Goal: Find specific page/section: Find specific page/section

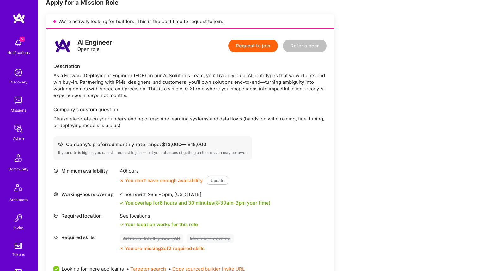
scroll to position [38, 0]
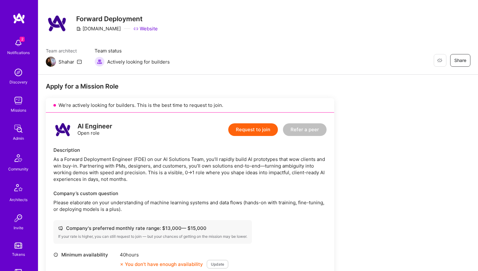
click at [14, 101] on img at bounding box center [18, 100] width 13 height 13
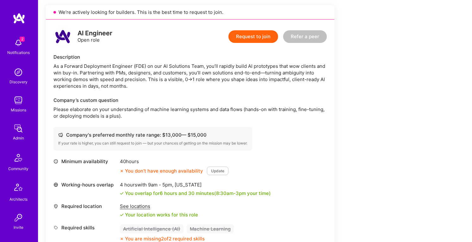
scroll to position [165, 0]
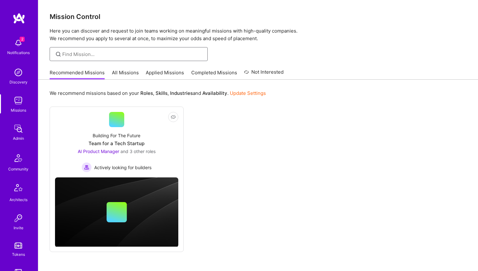
click at [99, 57] on input at bounding box center [132, 54] width 141 height 7
click at [124, 69] on link "All Missions" at bounding box center [125, 74] width 27 height 10
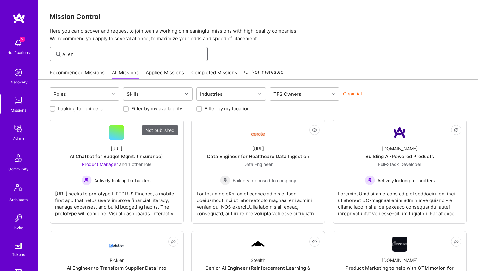
click at [64, 55] on input "AI en" at bounding box center [132, 54] width 141 height 7
click at [87, 55] on input "AI en" at bounding box center [132, 54] width 141 height 7
type input "AI engineer"
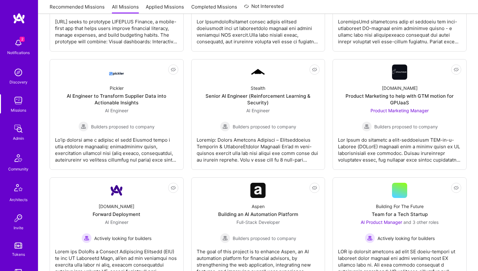
scroll to position [90, 0]
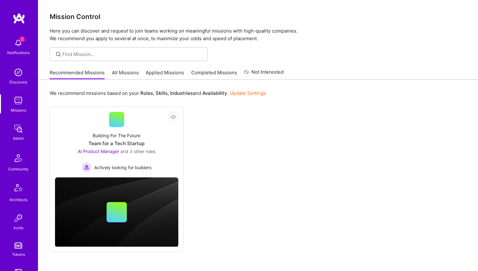
click at [18, 94] on div "2 Notifications Discovery Missions Admin Community Architects Invite Tokens A.G…" at bounding box center [19, 202] width 38 height 334
click at [124, 75] on link "All Missions" at bounding box center [125, 74] width 27 height 10
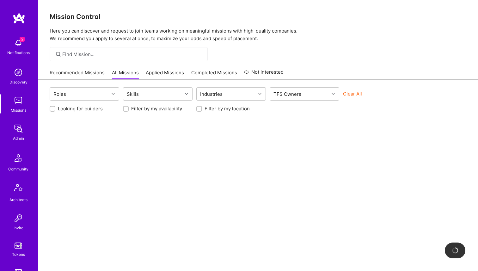
click at [107, 54] on input at bounding box center [132, 54] width 141 height 7
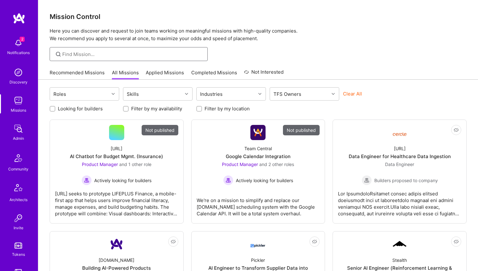
click at [95, 54] on input at bounding box center [132, 54] width 141 height 7
click at [88, 92] on div "Roles" at bounding box center [79, 94] width 59 height 13
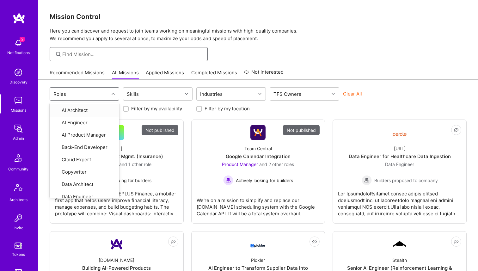
click at [110, 56] on input at bounding box center [132, 54] width 141 height 7
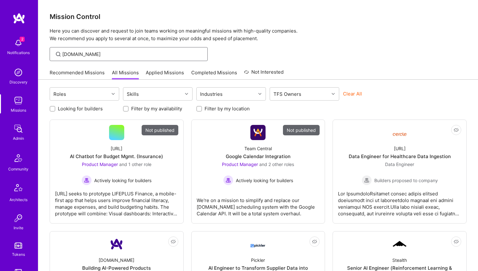
type input "[DOMAIN_NAME]"
click at [99, 52] on input "[DOMAIN_NAME]" at bounding box center [132, 54] width 141 height 7
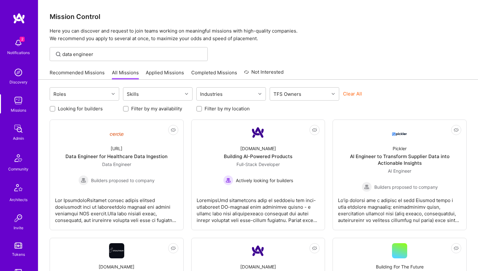
click at [71, 59] on div "data engineer" at bounding box center [129, 54] width 158 height 14
click at [71, 57] on input "data engineer" at bounding box center [132, 54] width 141 height 7
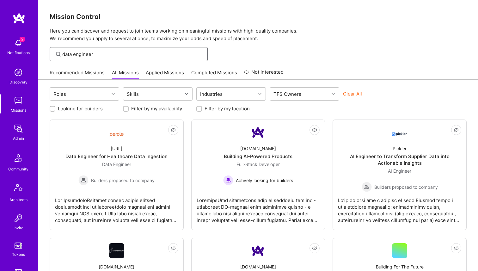
click at [71, 57] on input "data engineer" at bounding box center [132, 54] width 141 height 7
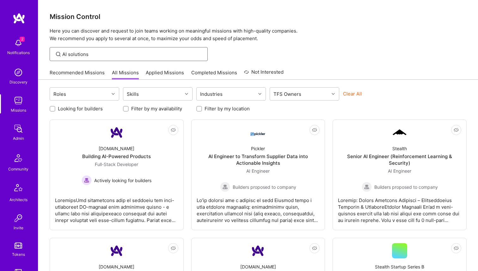
type input "AI solutions"
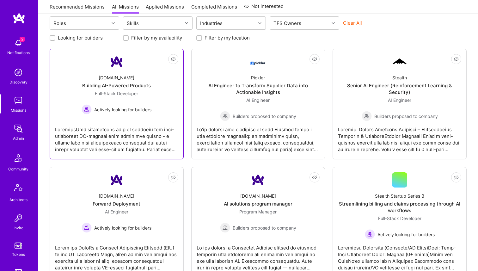
scroll to position [67, 0]
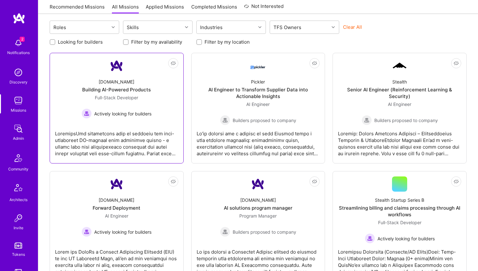
click at [121, 66] on img at bounding box center [116, 65] width 15 height 15
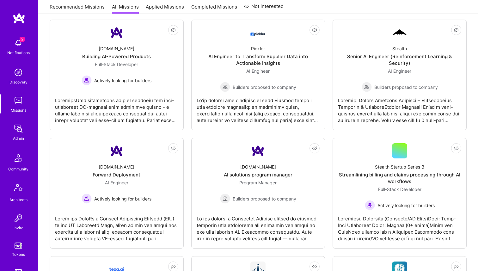
scroll to position [105, 0]
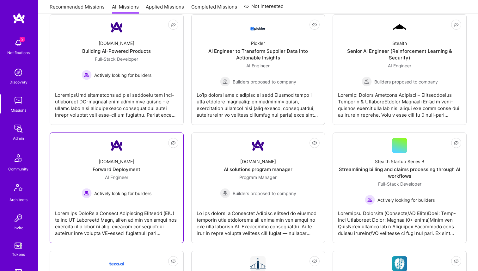
click at [125, 154] on div "A.Team Forward Deployment AI Engineer Actively looking for builders" at bounding box center [116, 175] width 123 height 45
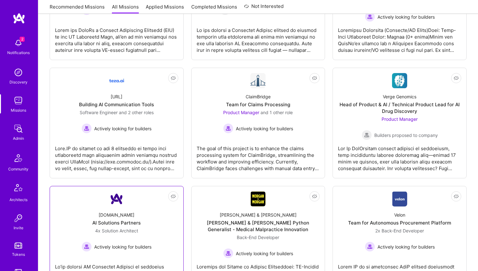
scroll to position [290, 0]
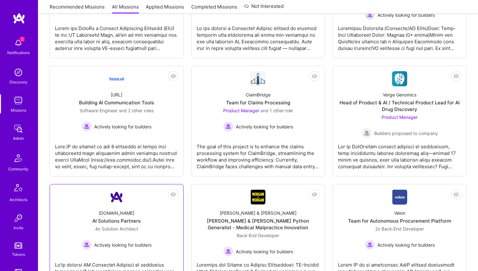
click at [99, 232] on div "4x Solution Architect Actively looking for builders" at bounding box center [117, 237] width 70 height 24
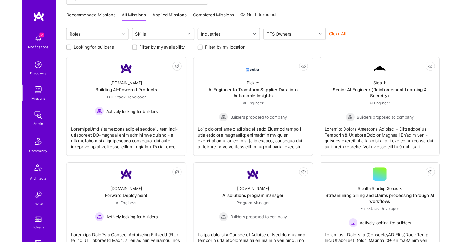
scroll to position [41, 0]
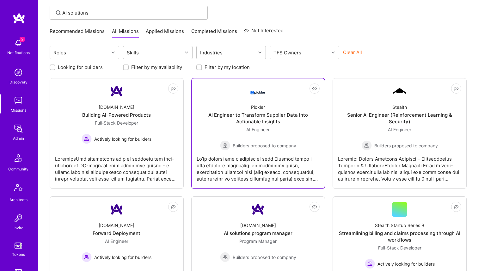
click at [242, 100] on div "Pickler AI Engineer to Transform Supplier Data into Actionable Insights AI Engi…" at bounding box center [258, 125] width 123 height 52
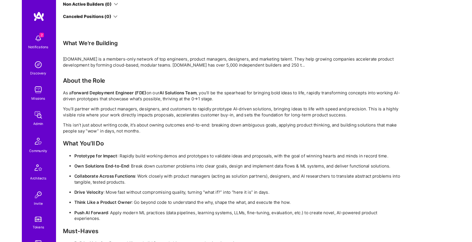
scroll to position [685, 0]
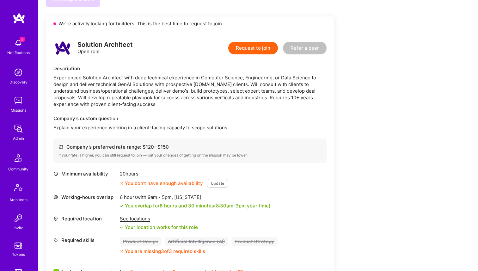
scroll to position [1533, 0]
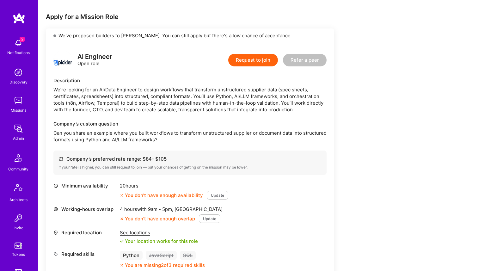
scroll to position [80, 0]
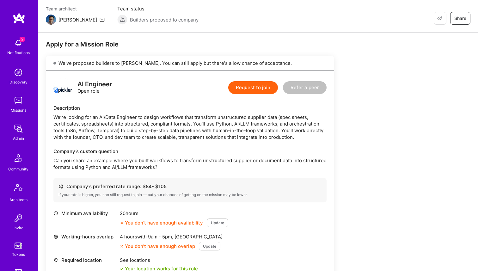
click at [57, 87] on img at bounding box center [62, 87] width 19 height 19
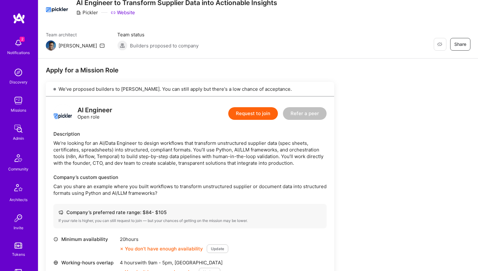
scroll to position [0, 0]
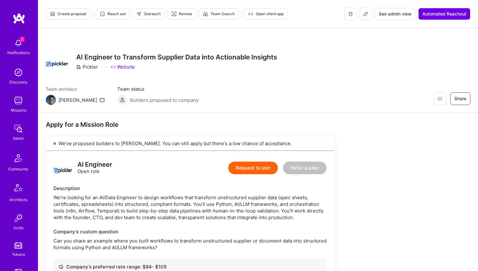
click at [88, 64] on div "Pickler" at bounding box center [87, 67] width 22 height 7
